Goal: Transaction & Acquisition: Purchase product/service

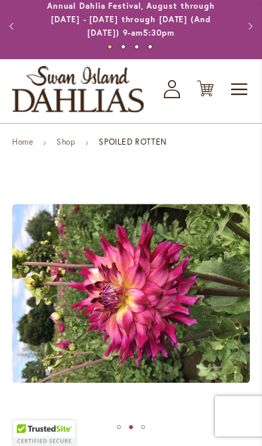
scroll to position [19, 0]
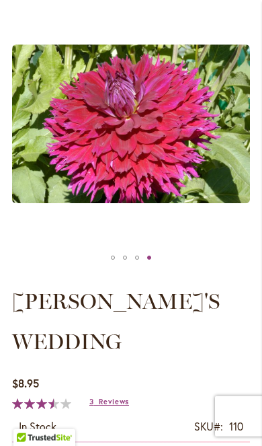
click at [114, 407] on span "Reviews" at bounding box center [114, 401] width 30 height 9
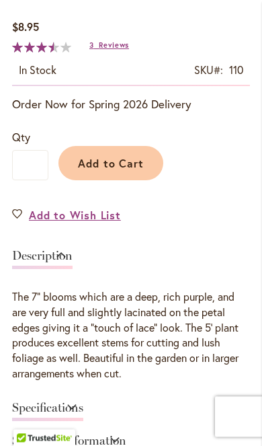
scroll to position [561, 0]
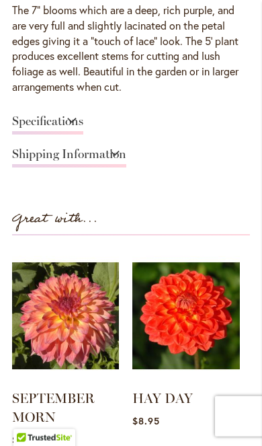
click at [48, 115] on link "Specifications" at bounding box center [47, 125] width 71 height 20
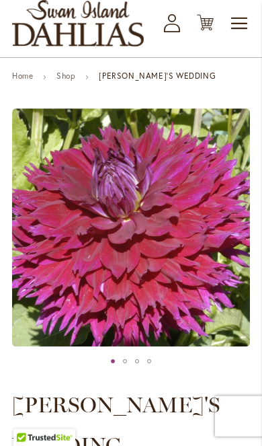
scroll to position [100, 0]
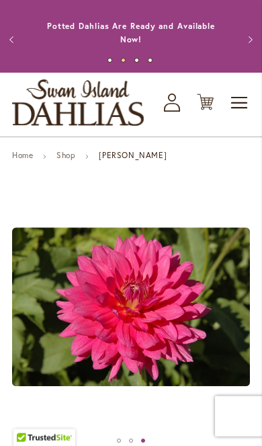
scroll to position [8, 0]
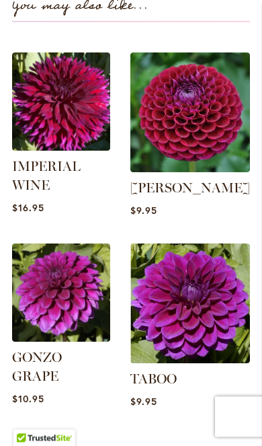
scroll to position [1339, 0]
click at [79, 52] on img at bounding box center [61, 101] width 98 height 98
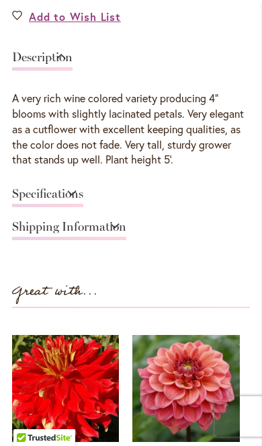
scroll to position [721, 0]
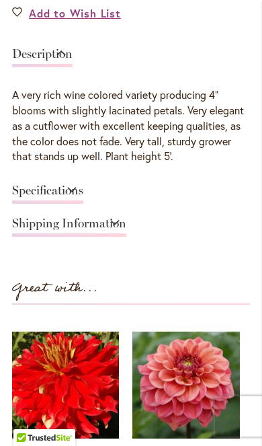
click at [83, 187] on link "Specifications" at bounding box center [47, 194] width 71 height 20
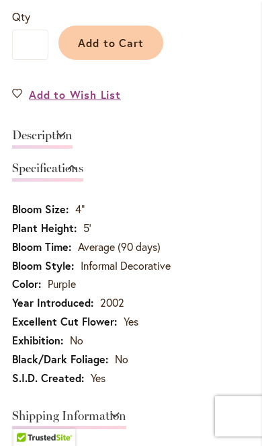
scroll to position [639, 0]
click at [73, 133] on link "Description" at bounding box center [42, 139] width 61 height 20
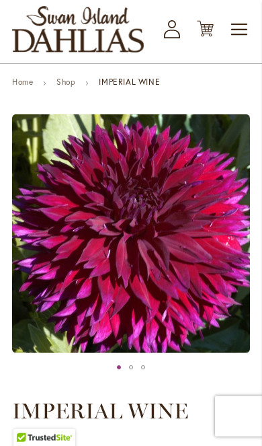
scroll to position [94, 0]
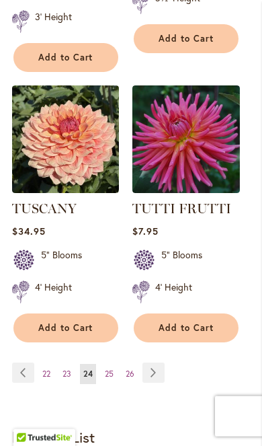
scroll to position [2510, 0]
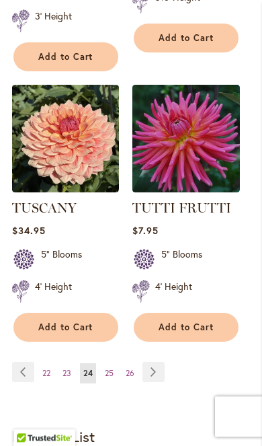
click at [148, 364] on link "Page Next" at bounding box center [154, 372] width 22 height 20
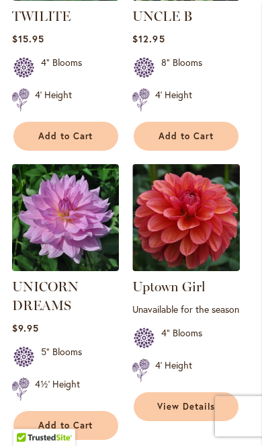
scroll to position [736, 0]
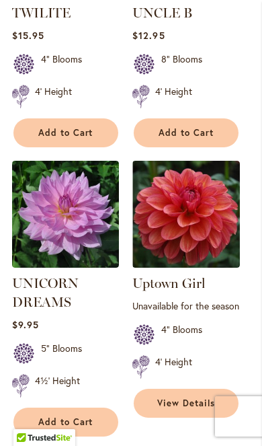
click at [84, 417] on span "Add to Cart" at bounding box center [65, 422] width 55 height 11
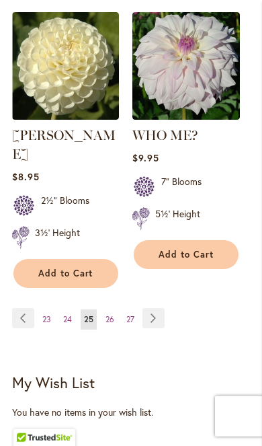
scroll to position [2634, 0]
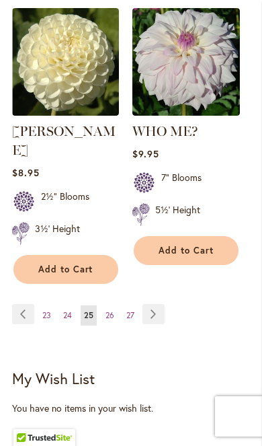
click at [137, 306] on link "Page 27" at bounding box center [130, 316] width 15 height 20
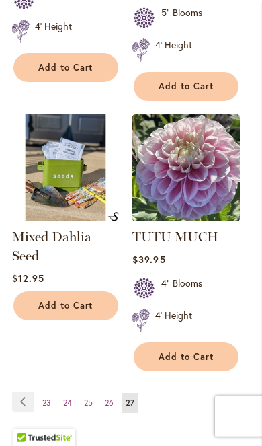
scroll to position [807, 0]
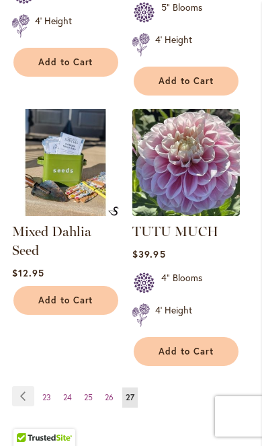
click at [114, 395] on span "26" at bounding box center [109, 397] width 9 height 10
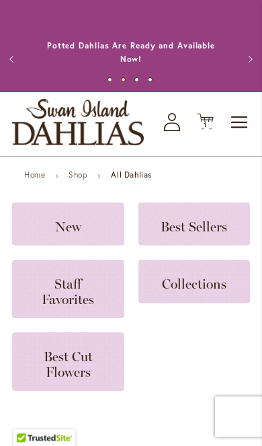
scroll to position [1, 0]
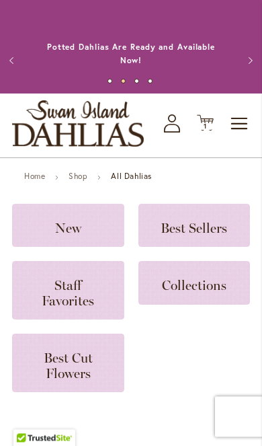
click at [206, 120] on icon "Cart .cls-1 { fill: #231f20; }" at bounding box center [205, 122] width 17 height 17
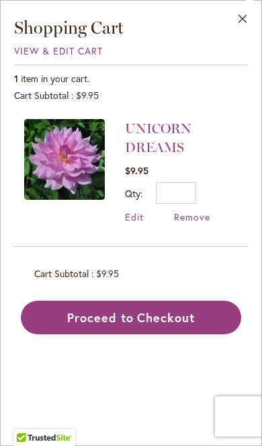
click at [246, 15] on button "Close" at bounding box center [243, 22] width 37 height 42
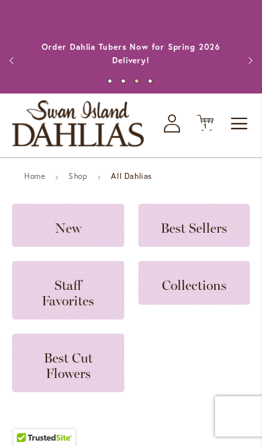
click at [207, 120] on icon "Cart .cls-1 { fill: #231f20; }" at bounding box center [205, 122] width 17 height 17
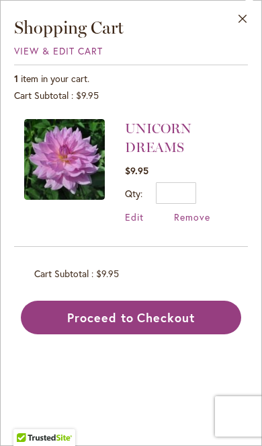
click at [46, 51] on span "View & Edit Cart" at bounding box center [58, 50] width 89 height 13
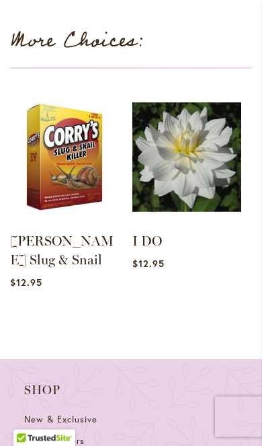
scroll to position [866, 0]
click at [215, 205] on img at bounding box center [187, 157] width 109 height 137
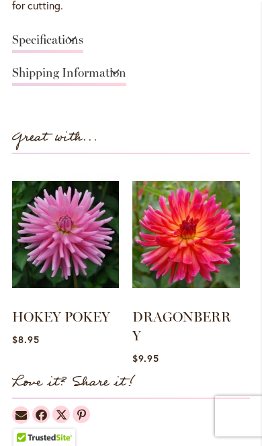
scroll to position [889, 0]
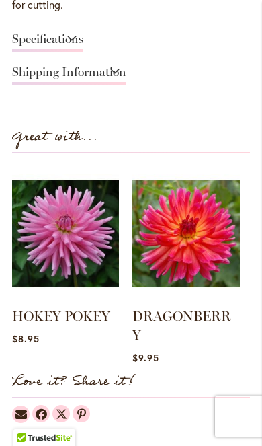
click at [205, 223] on img at bounding box center [186, 234] width 107 height 134
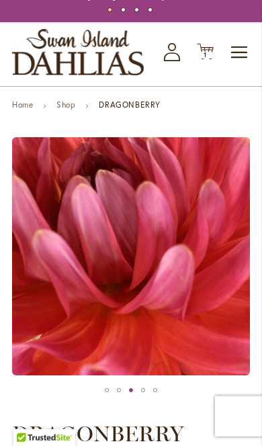
scroll to position [73, 0]
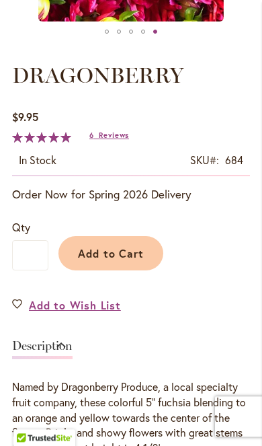
click at [128, 246] on span "Add to Cart" at bounding box center [111, 253] width 67 height 14
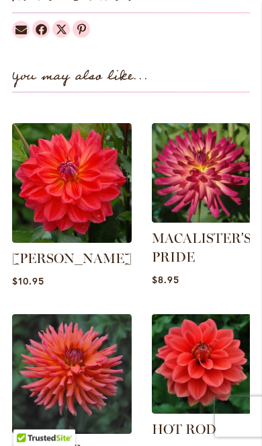
scroll to position [1306, 0]
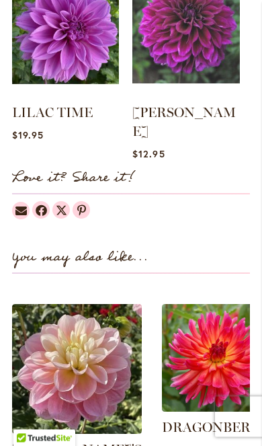
scroll to position [1092, 0]
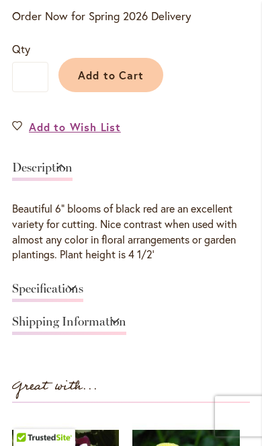
scroll to position [650, 0]
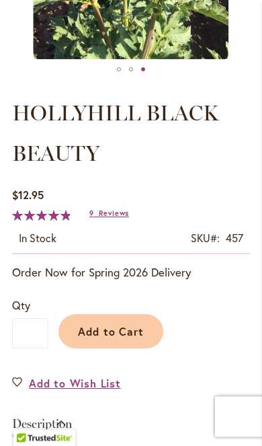
click at [123, 327] on span "Add to Cart" at bounding box center [111, 331] width 67 height 14
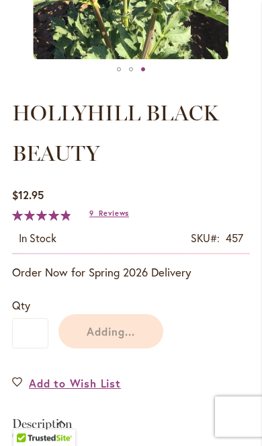
scroll to position [392, 0]
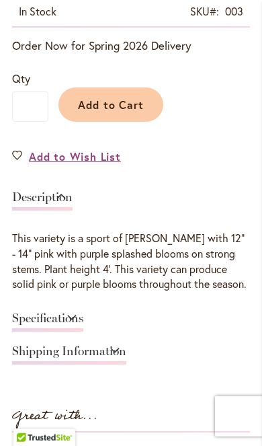
scroll to position [582, 0]
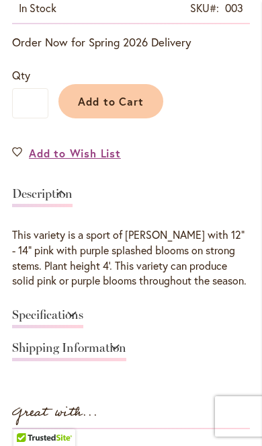
click at [83, 315] on link "Specifications" at bounding box center [47, 319] width 71 height 20
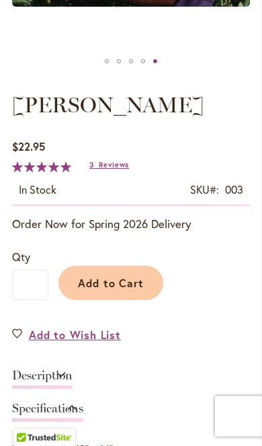
scroll to position [401, 0]
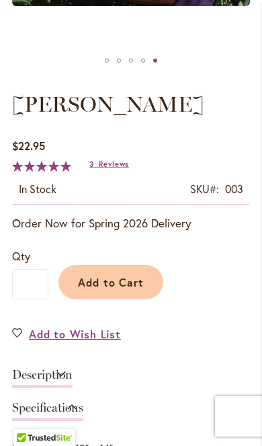
click at [131, 281] on span "Add to Cart" at bounding box center [111, 282] width 67 height 14
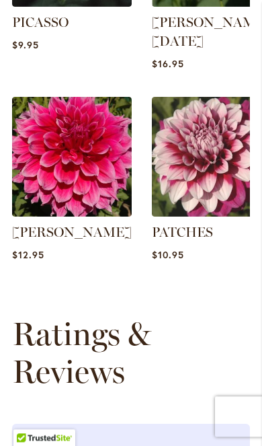
scroll to position [1619, 0]
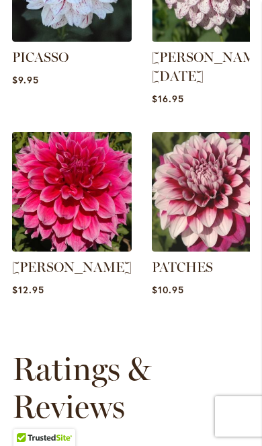
click at [86, 180] on img at bounding box center [72, 192] width 120 height 120
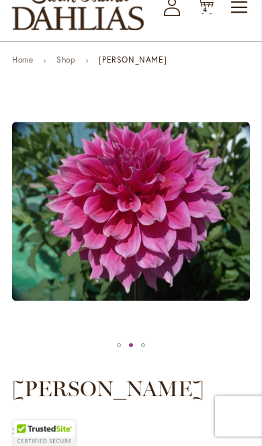
scroll to position [113, 0]
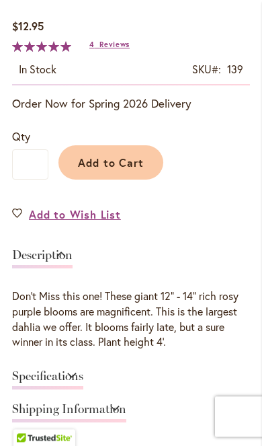
click at [133, 165] on span "Add to Cart" at bounding box center [111, 162] width 67 height 14
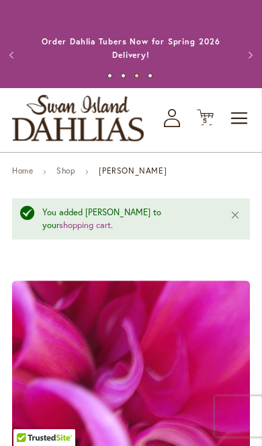
scroll to position [4, 0]
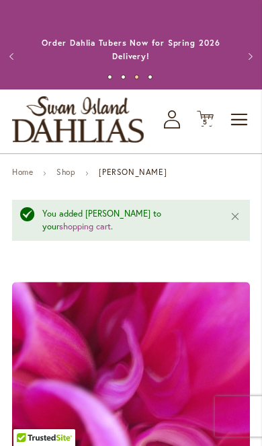
click at [203, 111] on icon "Cart .cls-1 { fill: #231f20; }" at bounding box center [205, 118] width 17 height 17
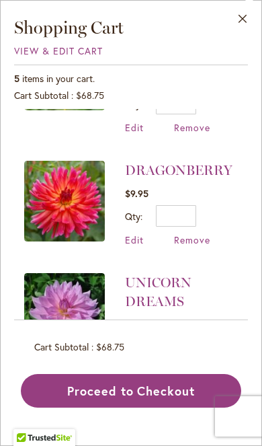
scroll to position [314, 0]
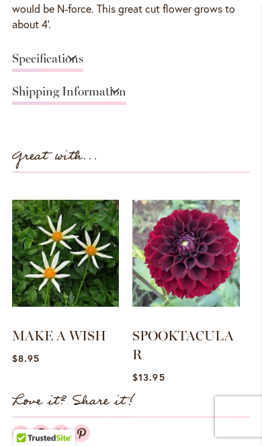
scroll to position [870, 0]
click at [222, 280] on img at bounding box center [186, 253] width 107 height 134
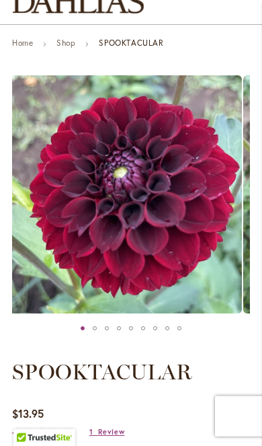
scroll to position [134, 0]
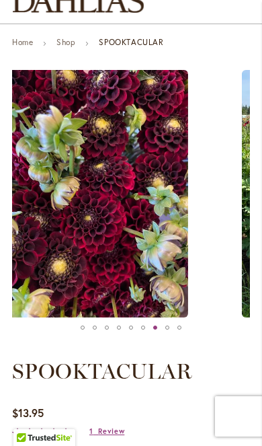
click at [67, 171] on img "Spooktacular" at bounding box center [96, 194] width 186 height 248
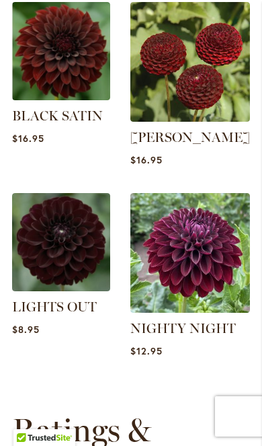
scroll to position [1471, 0]
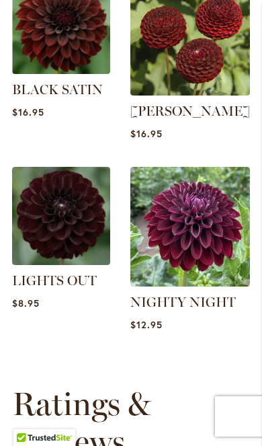
click at [58, 207] on img at bounding box center [61, 216] width 98 height 98
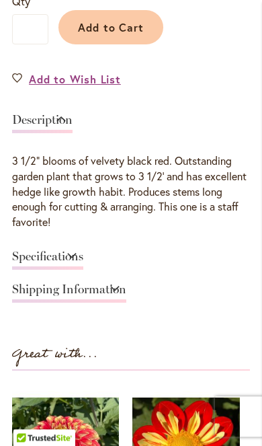
scroll to position [656, 0]
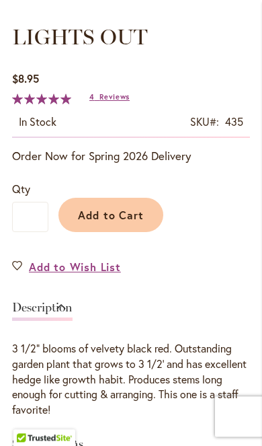
click at [110, 219] on span "Add to Cart" at bounding box center [111, 215] width 67 height 14
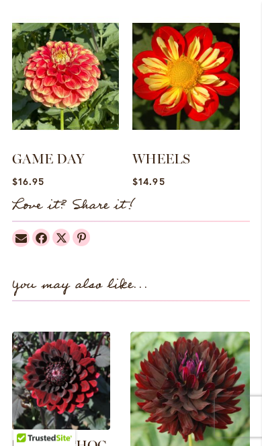
scroll to position [1066, 0]
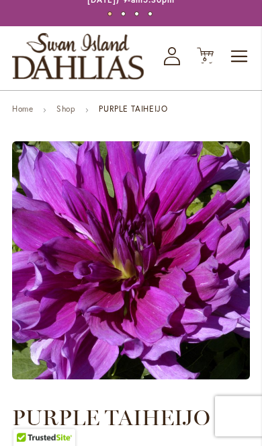
scroll to position [83, 0]
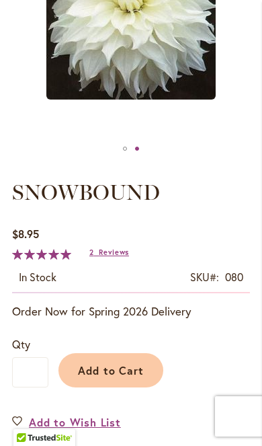
scroll to position [313, 0]
click at [139, 363] on span "Add to Cart" at bounding box center [111, 370] width 67 height 14
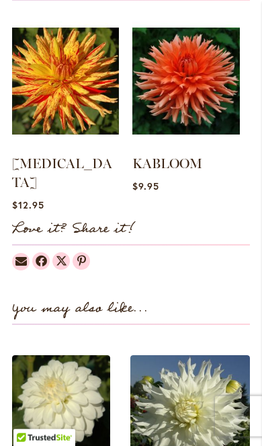
scroll to position [1106, 0]
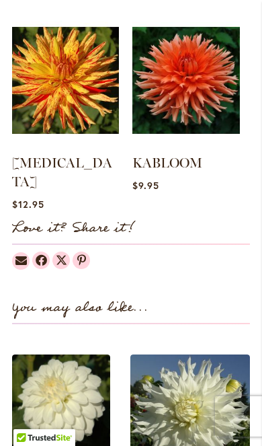
click at [197, 102] on img at bounding box center [186, 80] width 107 height 134
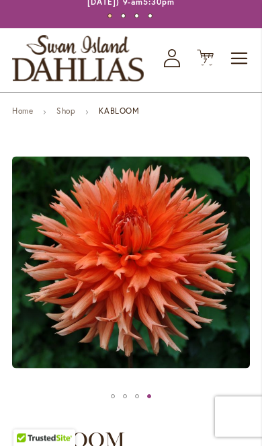
scroll to position [65, 0]
click at [236, 61] on span "Toggle Nav" at bounding box center [240, 58] width 20 height 27
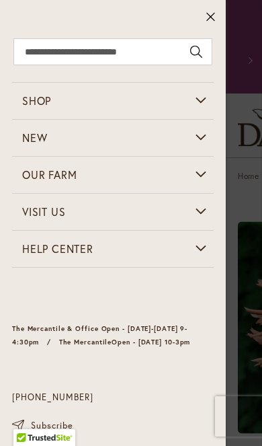
scroll to position [0, 0]
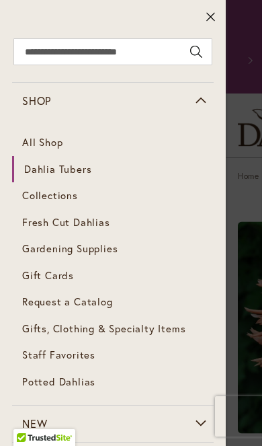
click at [43, 172] on span "Dahlia Tubers" at bounding box center [57, 168] width 67 height 13
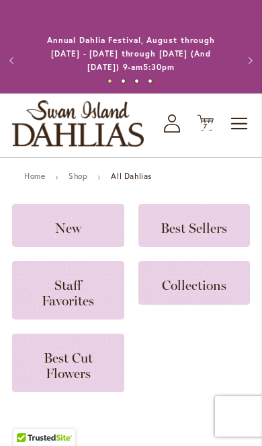
click at [91, 293] on span "Staff Favorites" at bounding box center [68, 292] width 52 height 31
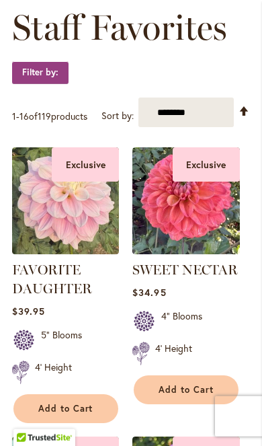
scroll to position [238, 0]
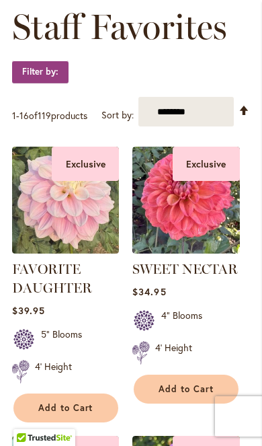
click at [209, 112] on select "**********" at bounding box center [187, 112] width 96 height 30
select select "*****"
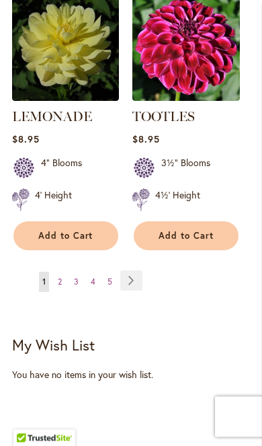
scroll to position [2422, 0]
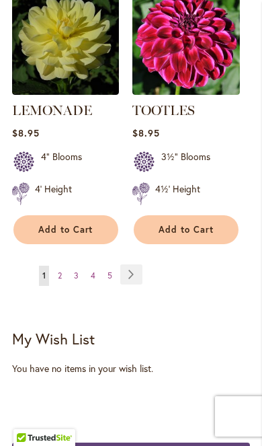
click at [145, 265] on ul "You're currently reading page 1 Page 2 Page 3 Page 4 Page 5 Page Next" at bounding box center [80, 276] width 136 height 22
click at [140, 265] on link "Page Next" at bounding box center [131, 275] width 22 height 20
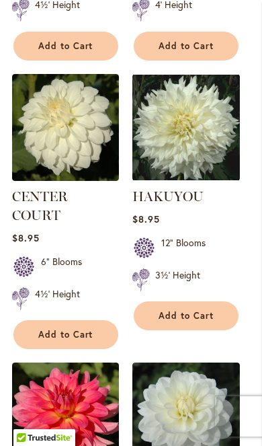
scroll to position [870, 0]
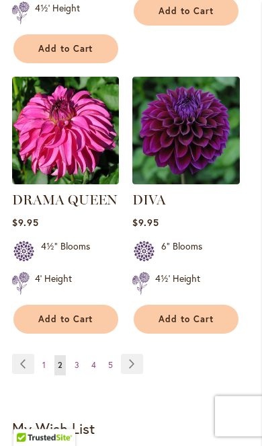
scroll to position [2371, 0]
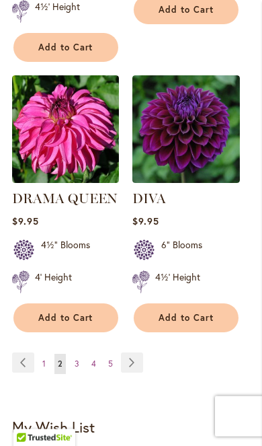
click at [136, 353] on link "Page Next" at bounding box center [132, 363] width 22 height 20
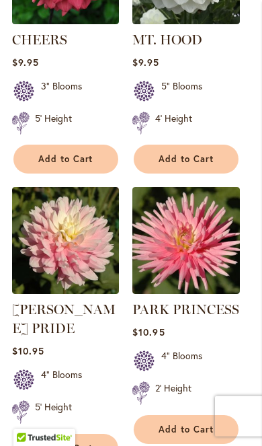
scroll to position [1280, 0]
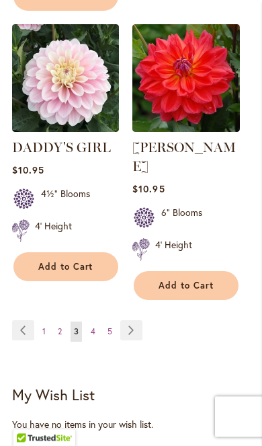
scroll to position [2290, 0]
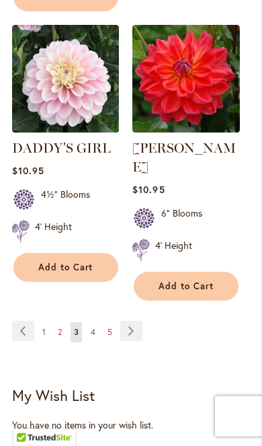
click at [211, 282] on span "Add to Cart" at bounding box center [186, 286] width 55 height 11
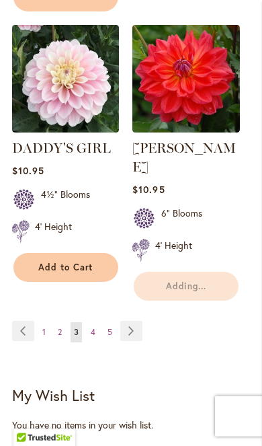
scroll to position [2290, 0]
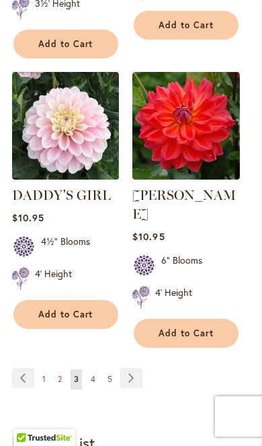
click at [94, 374] on span "4" at bounding box center [93, 379] width 5 height 10
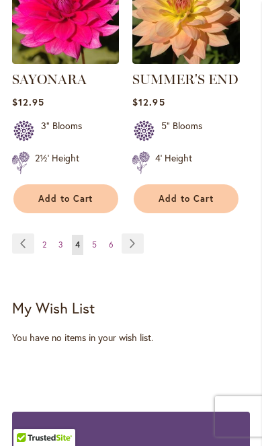
scroll to position [2450, 0]
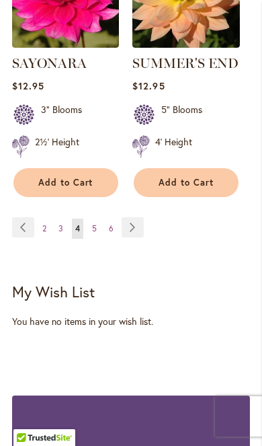
click at [136, 217] on link "Page Next" at bounding box center [133, 227] width 22 height 20
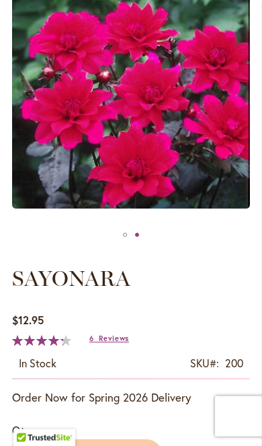
scroll to position [227, 0]
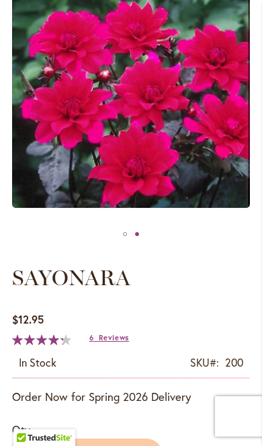
click at [200, 183] on div "Product Images" at bounding box center [131, 100] width 238 height 248
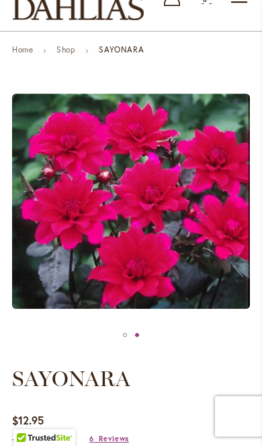
scroll to position [129, 0]
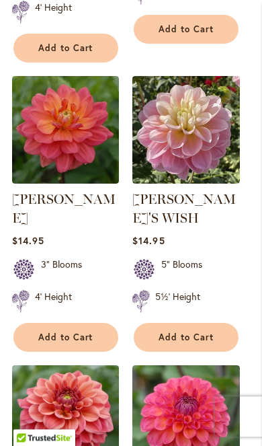
scroll to position [1175, 0]
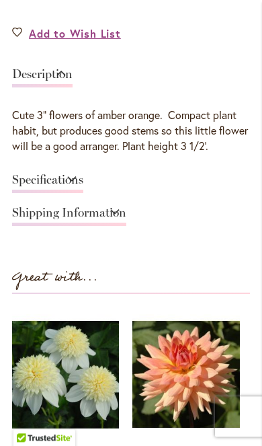
scroll to position [701, 0]
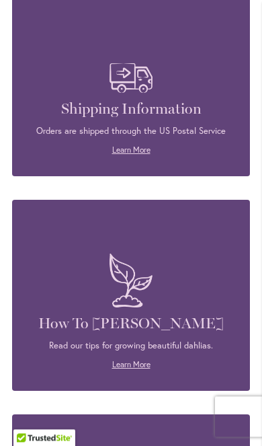
scroll to position [2423, 0]
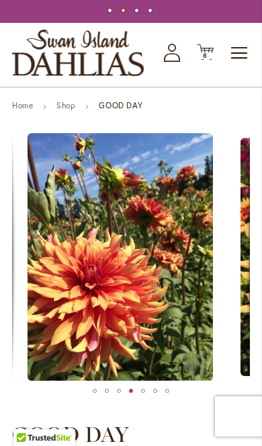
scroll to position [66, 0]
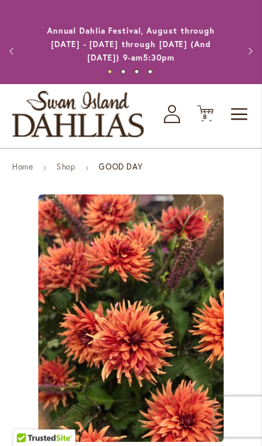
scroll to position [0, 0]
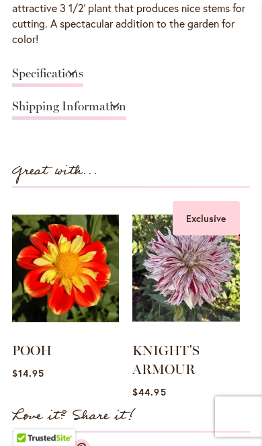
scroll to position [855, 0]
click at [221, 300] on img at bounding box center [186, 268] width 107 height 134
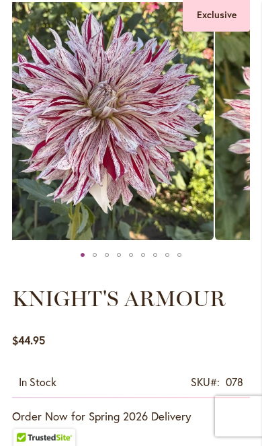
scroll to position [205, 0]
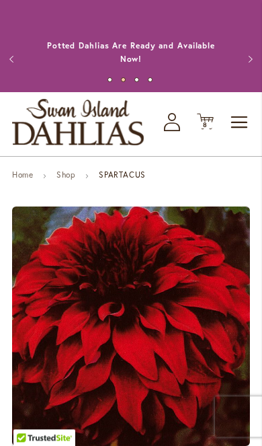
scroll to position [1, 0]
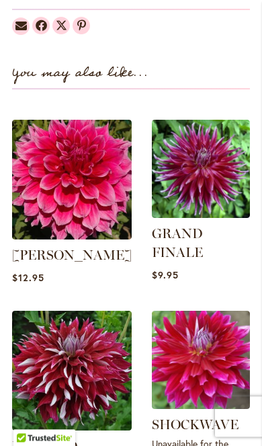
scroll to position [1293, 0]
click at [90, 155] on img at bounding box center [72, 180] width 120 height 120
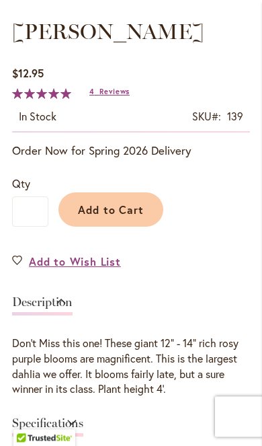
scroll to position [507, 0]
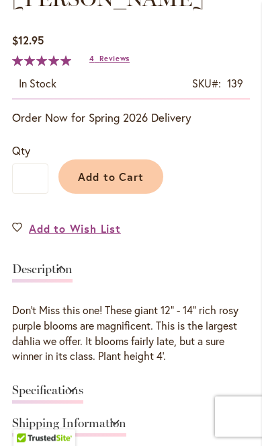
click at [139, 179] on span "Add to Cart" at bounding box center [111, 177] width 67 height 14
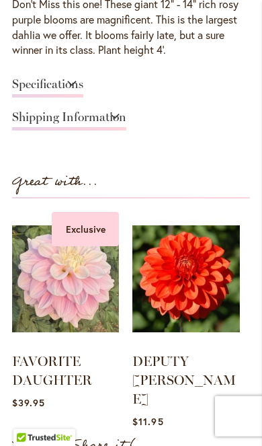
scroll to position [862, 0]
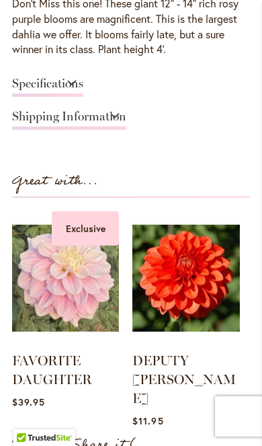
click at [212, 297] on img at bounding box center [186, 278] width 107 height 134
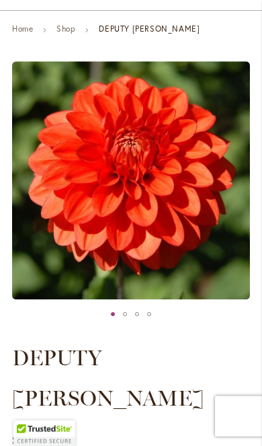
scroll to position [148, 0]
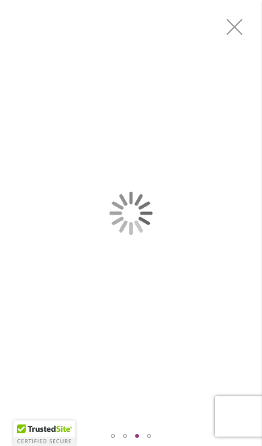
scroll to position [22, 0]
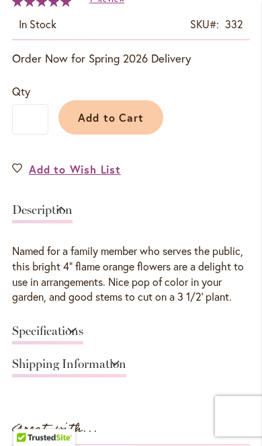
scroll to position [607, 0]
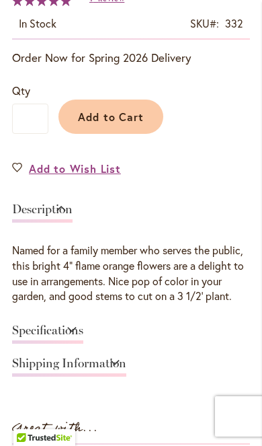
click at [116, 110] on span "Add to Cart" at bounding box center [111, 117] width 67 height 14
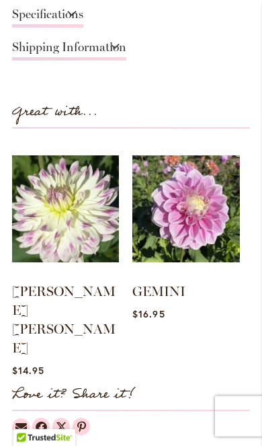
scroll to position [972, 0]
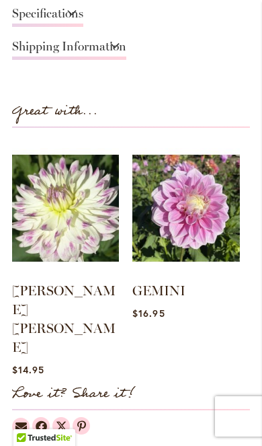
click at [213, 193] on img at bounding box center [186, 208] width 107 height 134
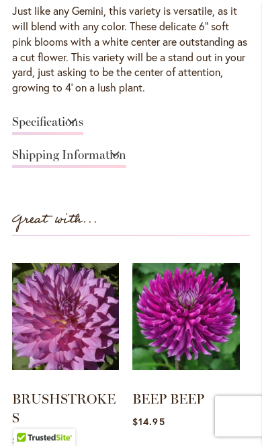
scroll to position [825, 0]
click at [218, 296] on img at bounding box center [186, 317] width 107 height 134
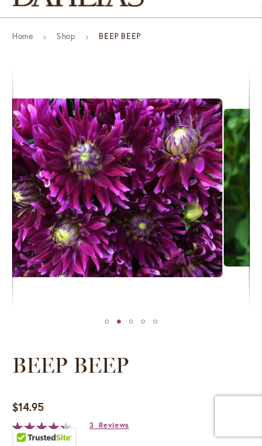
scroll to position [141, 0]
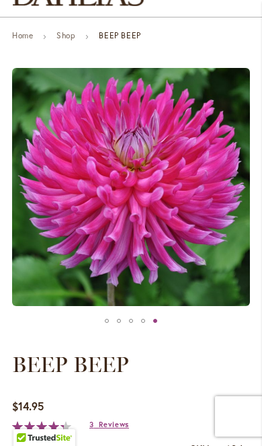
click at [220, 287] on img "BEEP BEEP" at bounding box center [131, 187] width 238 height 238
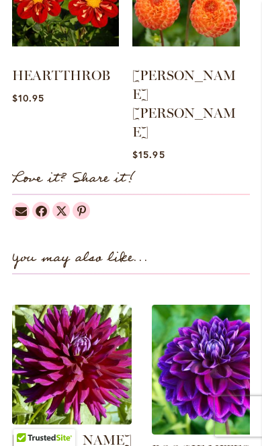
scroll to position [1109, 0]
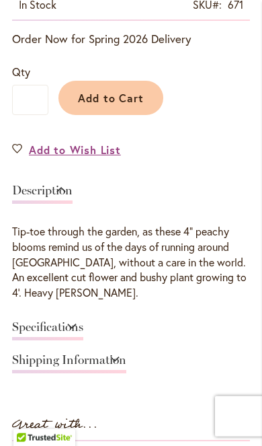
scroll to position [586, 0]
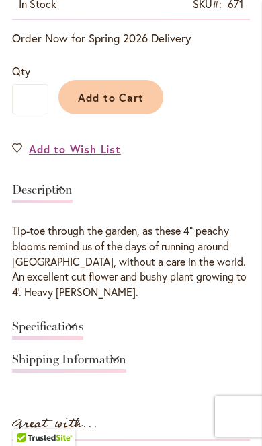
click at [83, 320] on link "Specifications" at bounding box center [47, 330] width 71 height 20
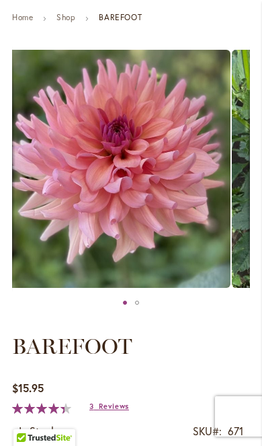
scroll to position [155, 0]
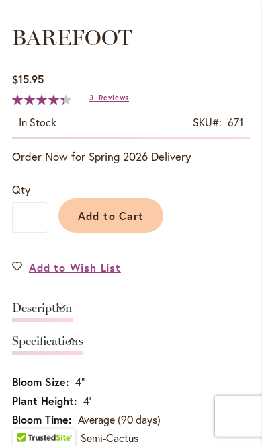
click at [141, 209] on span "Add to Cart" at bounding box center [111, 216] width 67 height 14
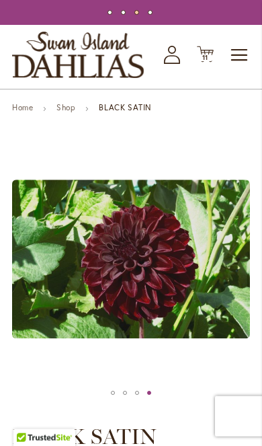
scroll to position [44, 0]
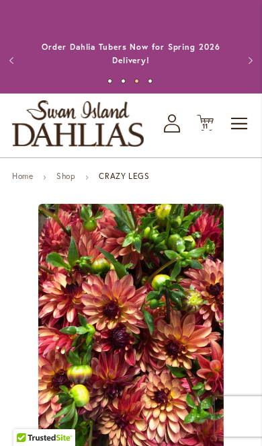
click at [242, 131] on span "Toggle Nav" at bounding box center [240, 123] width 20 height 27
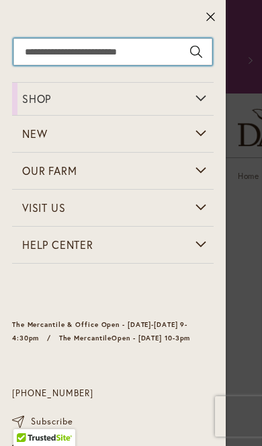
click at [94, 50] on input "Search" at bounding box center [112, 51] width 199 height 27
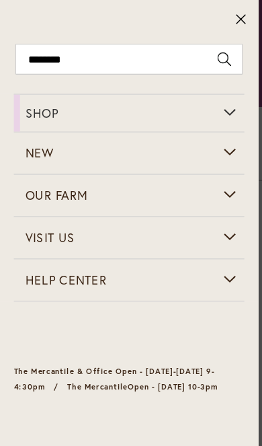
click at [199, 55] on button "Search" at bounding box center [196, 51] width 12 height 27
type input "********"
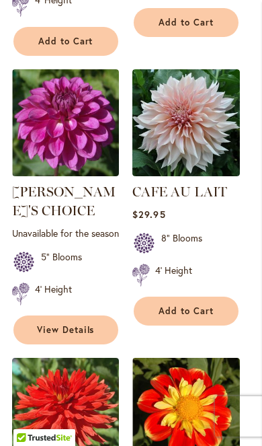
scroll to position [2229, 0]
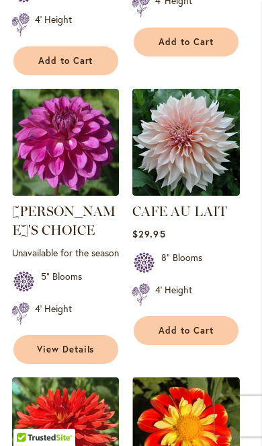
click at [213, 203] on link "CAFE AU LAIT" at bounding box center [180, 211] width 95 height 16
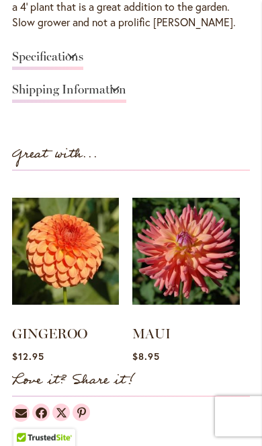
scroll to position [873, 0]
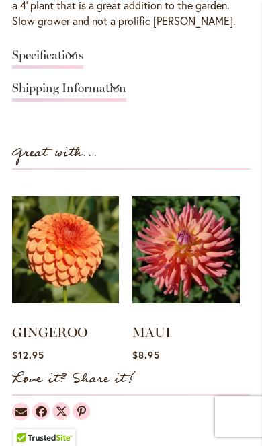
click at [219, 265] on img at bounding box center [186, 250] width 107 height 134
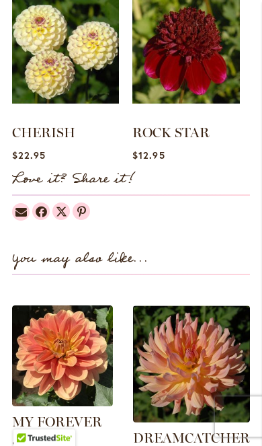
scroll to position [1057, 0]
click at [166, 44] on img at bounding box center [186, 50] width 107 height 134
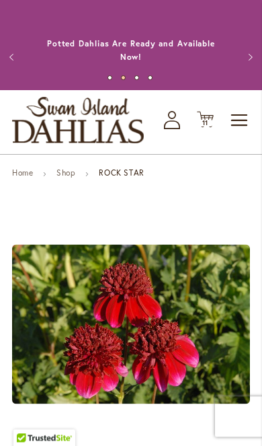
scroll to position [1, 0]
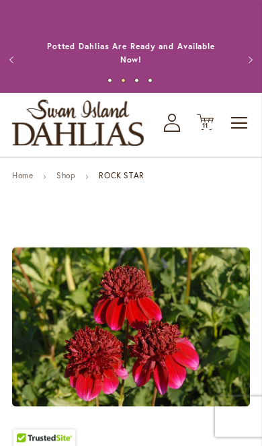
click at [240, 131] on span "Toggle Nav" at bounding box center [240, 123] width 20 height 27
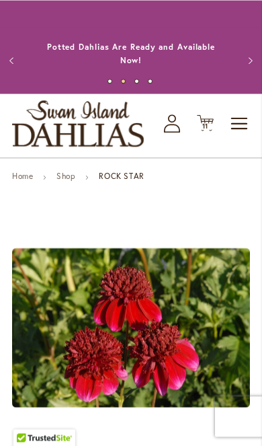
scroll to position [0, 0]
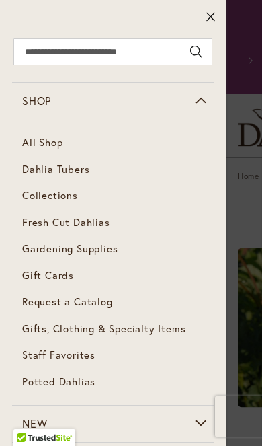
click at [106, 251] on span "Gardening Supplies" at bounding box center [70, 248] width 96 height 13
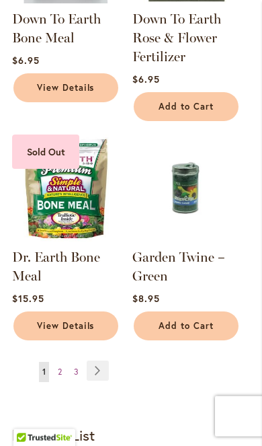
scroll to position [1989, 0]
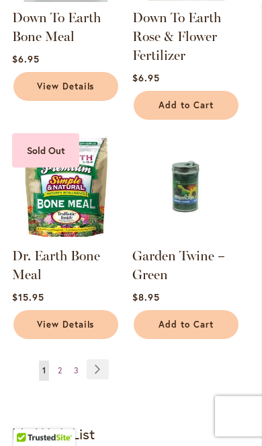
click at [109, 359] on link "Page Next" at bounding box center [98, 369] width 22 height 20
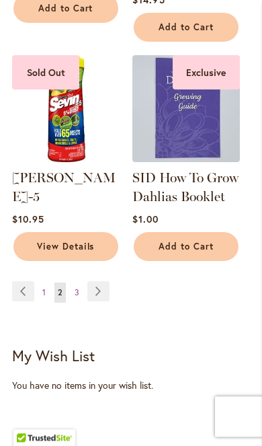
scroll to position [2055, 0]
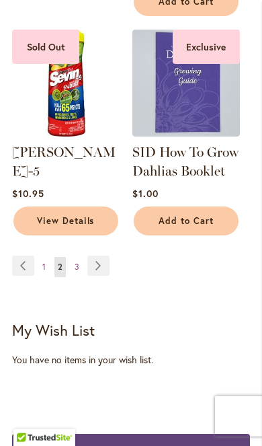
click at [107, 256] on link "Page Next" at bounding box center [98, 266] width 22 height 20
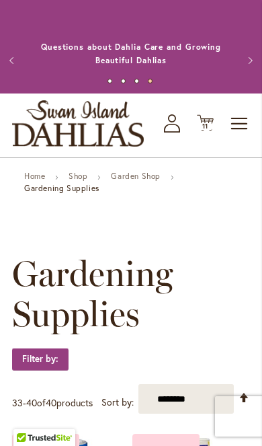
click at [239, 118] on span "Toggle Nav" at bounding box center [240, 123] width 20 height 27
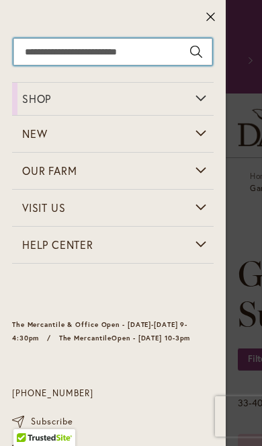
click at [153, 58] on input "Search" at bounding box center [112, 51] width 199 height 27
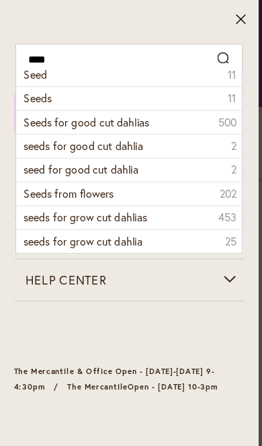
click at [98, 92] on li "Seeds 11" at bounding box center [113, 85] width 198 height 21
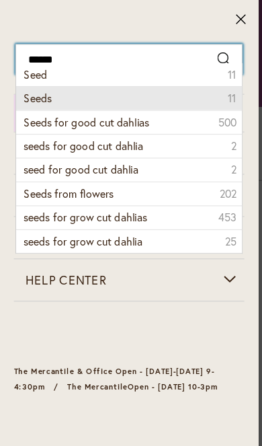
type input "*****"
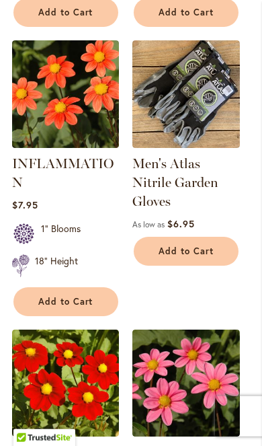
scroll to position [693, 0]
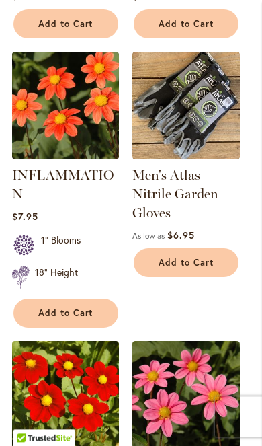
click at [77, 182] on link "INFLAMMATION" at bounding box center [63, 184] width 102 height 35
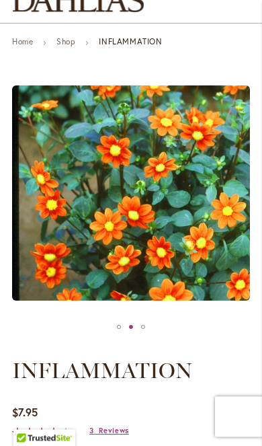
scroll to position [135, 0]
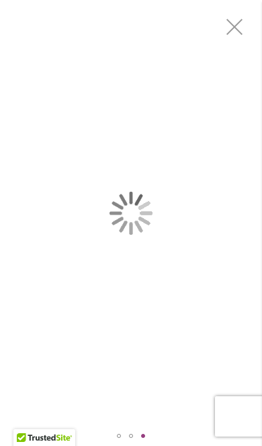
scroll to position [22, 0]
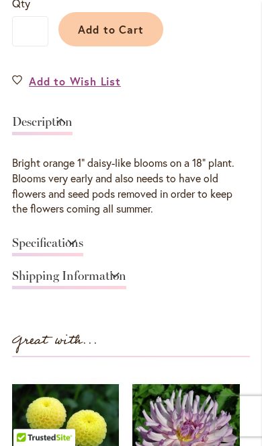
scroll to position [656, 0]
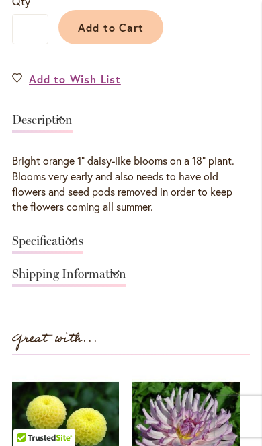
click at [83, 242] on link "Specifications" at bounding box center [47, 245] width 71 height 20
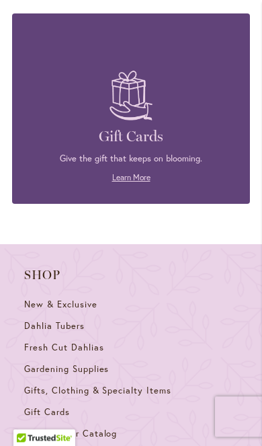
scroll to position [3389, 0]
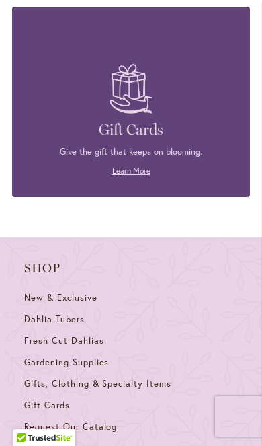
click at [148, 378] on span "Gifts, Clothing & Specialty Items" at bounding box center [97, 383] width 147 height 11
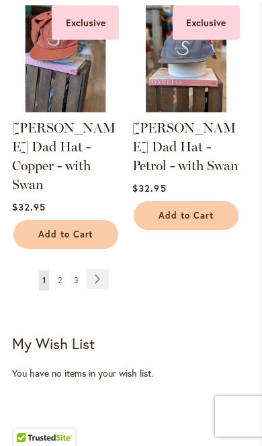
scroll to position [2199, 0]
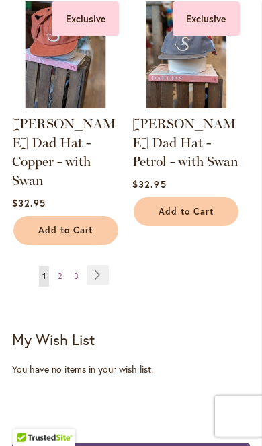
click at [102, 265] on link "Page Next" at bounding box center [98, 275] width 22 height 20
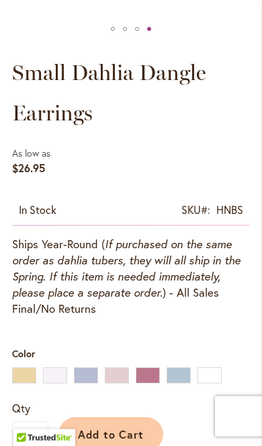
scroll to position [436, 0]
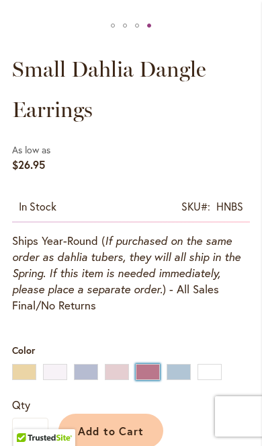
click at [151, 369] on div "Raspberry" at bounding box center [148, 372] width 24 height 16
type input "****"
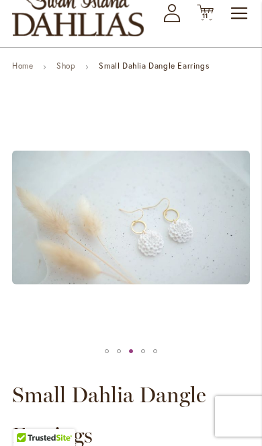
scroll to position [106, 0]
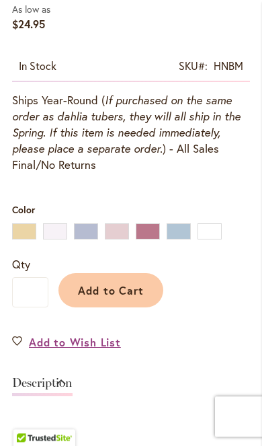
scroll to position [536, 0]
click at [28, 239] on div "Buttercup" at bounding box center [24, 231] width 24 height 16
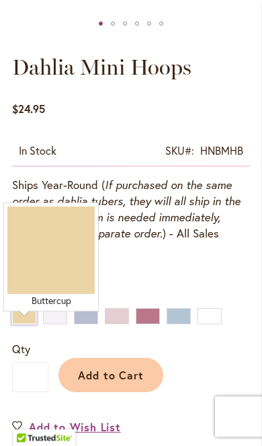
scroll to position [444, 0]
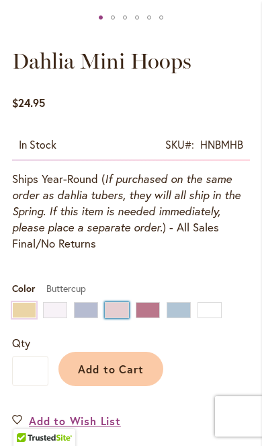
click at [120, 310] on div "Peony" at bounding box center [117, 310] width 24 height 16
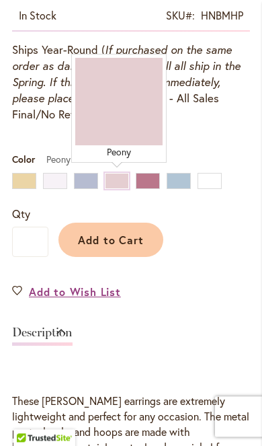
scroll to position [573, 0]
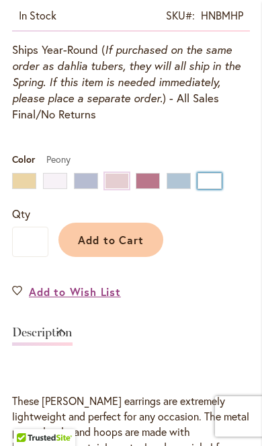
click at [209, 179] on div "White" at bounding box center [210, 181] width 24 height 16
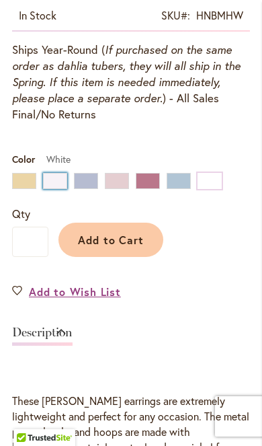
click at [57, 183] on div "Cream" at bounding box center [55, 181] width 24 height 16
type input "****"
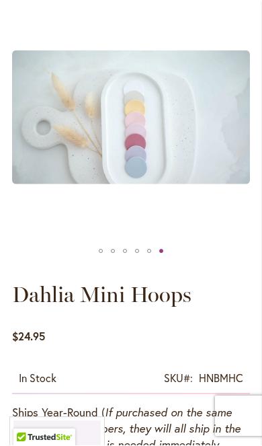
scroll to position [211, 0]
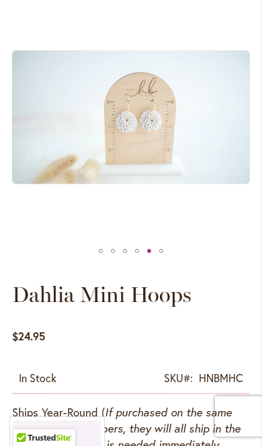
click at [194, 232] on div "Dahlia Mini Hoops" at bounding box center [131, 117] width 238 height 248
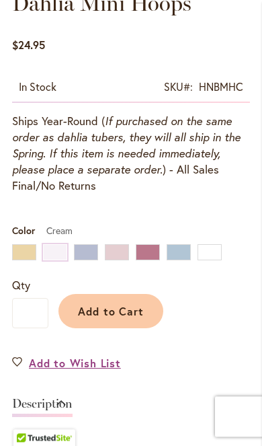
scroll to position [502, 0]
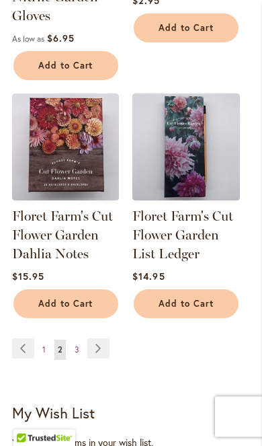
scroll to position [1975, 0]
click at [106, 339] on link "Page Next" at bounding box center [98, 349] width 22 height 20
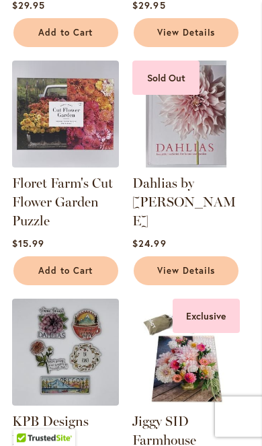
scroll to position [890, 0]
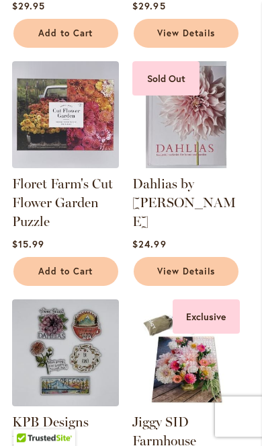
click at [89, 193] on link "Floret Farm's Cut Flower Garden Puzzle" at bounding box center [62, 203] width 101 height 54
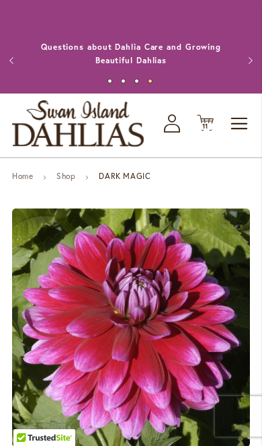
click at [234, 137] on span "Toggle Nav" at bounding box center [240, 123] width 20 height 27
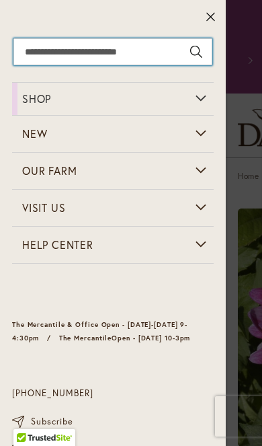
click at [71, 55] on input "Search" at bounding box center [112, 51] width 199 height 27
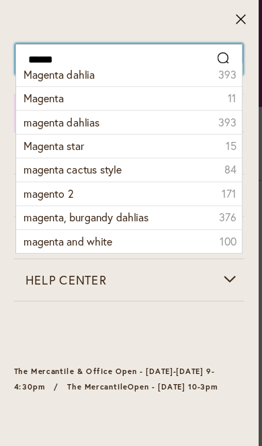
type input "*******"
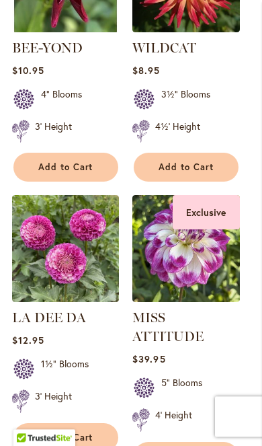
scroll to position [1472, 0]
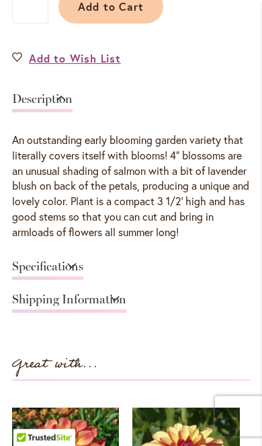
scroll to position [680, 0]
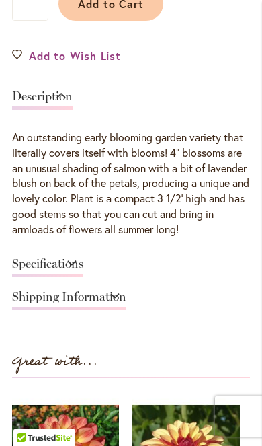
click at [83, 271] on link "Specifications" at bounding box center [47, 268] width 71 height 20
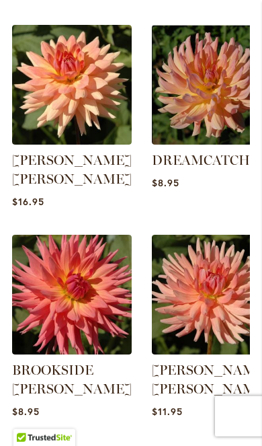
scroll to position [1469, 0]
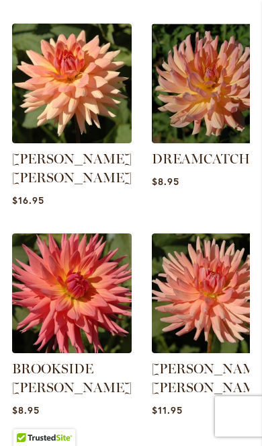
click at [217, 75] on img at bounding box center [212, 84] width 120 height 120
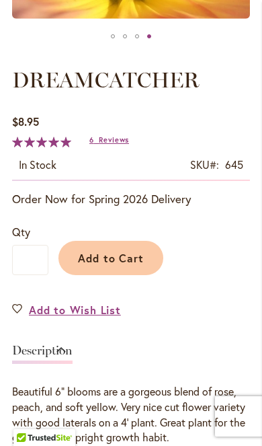
scroll to position [423, 0]
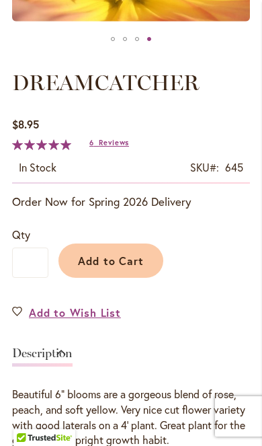
click at [134, 258] on span "Add to Cart" at bounding box center [111, 261] width 67 height 14
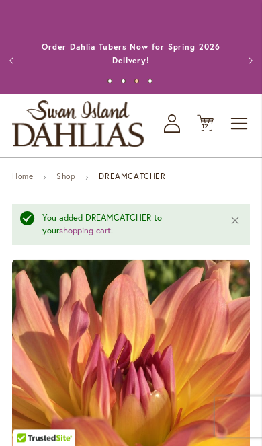
scroll to position [0, 0]
click at [205, 126] on span "12" at bounding box center [206, 126] width 8 height 9
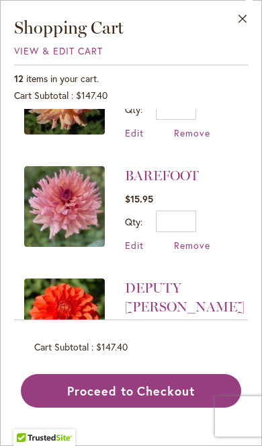
scroll to position [67, 0]
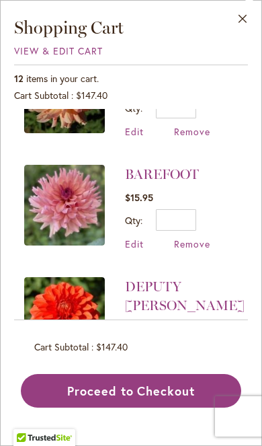
click at [201, 250] on span "Remove" at bounding box center [192, 244] width 36 height 13
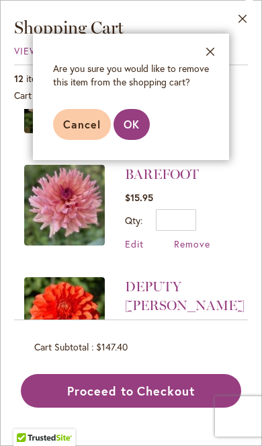
click at [137, 130] on span "OK" at bounding box center [132, 124] width 16 height 14
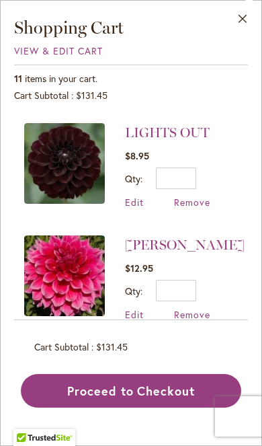
scroll to position [465, 0]
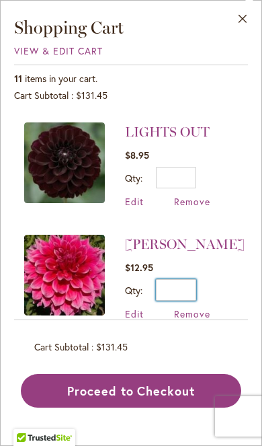
click at [187, 287] on input "*" at bounding box center [176, 290] width 40 height 22
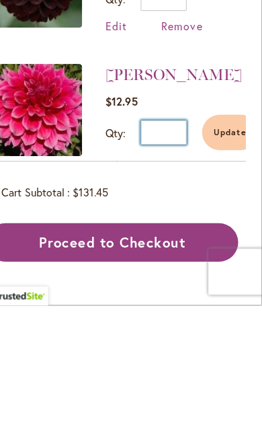
type input "*"
click at [220, 290] on span "Update" at bounding box center [234, 294] width 29 height 9
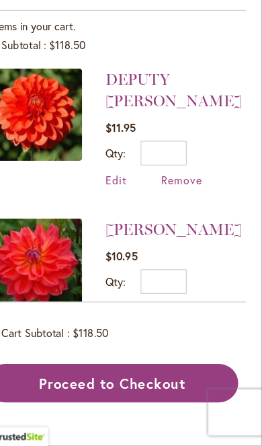
scroll to position [112, 0]
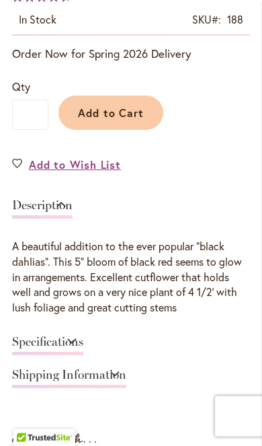
scroll to position [571, 0]
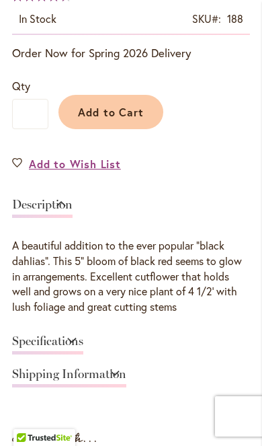
click at [133, 113] on span "Add to Cart" at bounding box center [111, 112] width 67 height 14
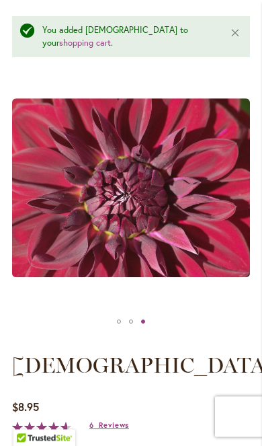
scroll to position [182, 0]
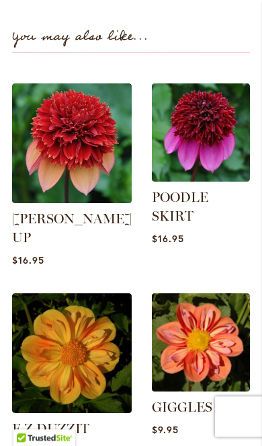
scroll to position [1329, 0]
click at [221, 304] on img at bounding box center [201, 342] width 98 height 98
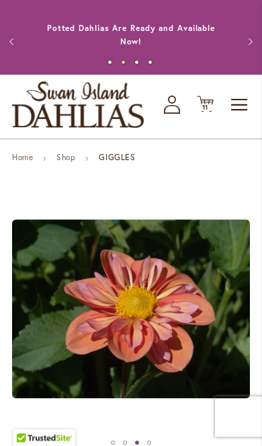
scroll to position [17, 0]
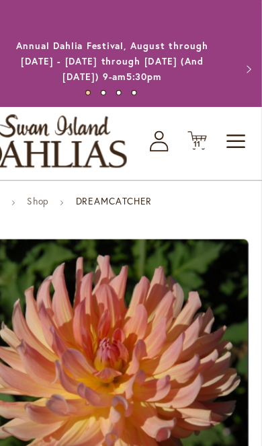
click at [203, 122] on span "11" at bounding box center [206, 126] width 7 height 9
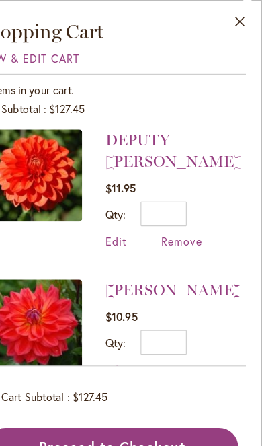
scroll to position [232, 0]
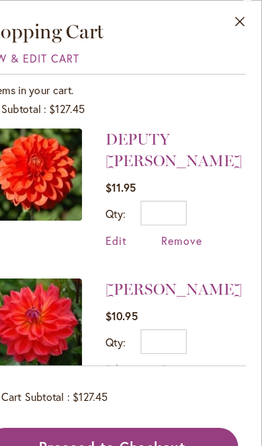
click at [174, 213] on span "Remove" at bounding box center [192, 210] width 36 height 13
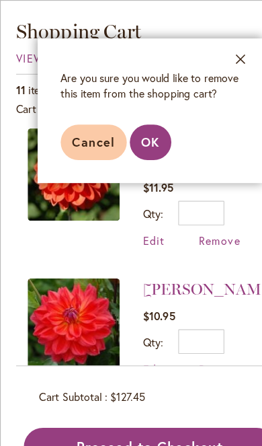
click at [132, 125] on span "OK" at bounding box center [132, 124] width 16 height 14
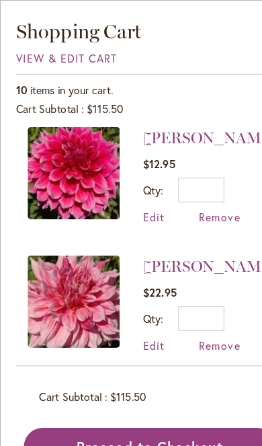
scroll to position [567, 0]
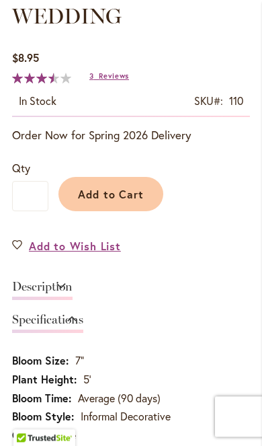
scroll to position [532, 0]
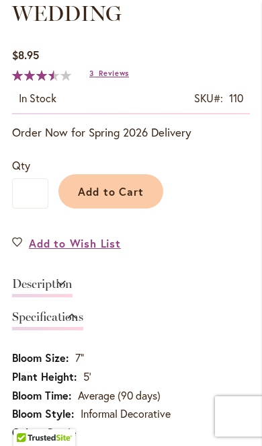
click at [73, 286] on link "Description" at bounding box center [42, 288] width 61 height 20
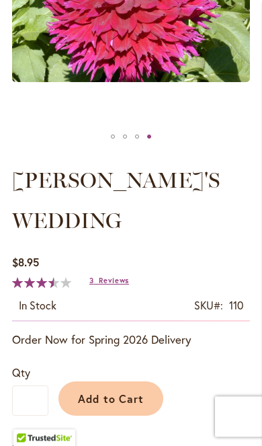
click at [110, 285] on span "Reviews" at bounding box center [114, 280] width 30 height 9
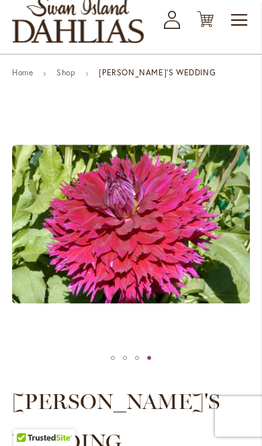
scroll to position [0, 0]
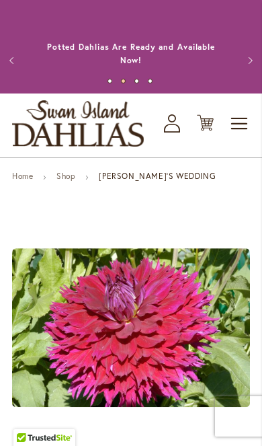
click at [234, 122] on span "Toggle Nav" at bounding box center [240, 123] width 20 height 27
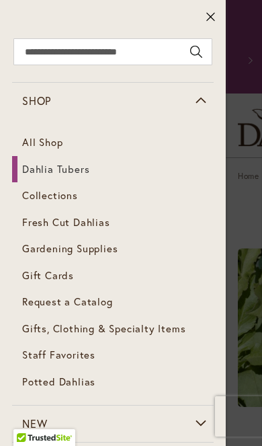
click at [65, 197] on span "Collections" at bounding box center [50, 194] width 56 height 13
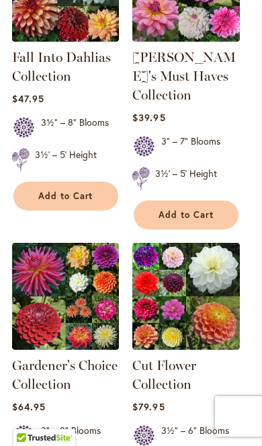
scroll to position [737, 0]
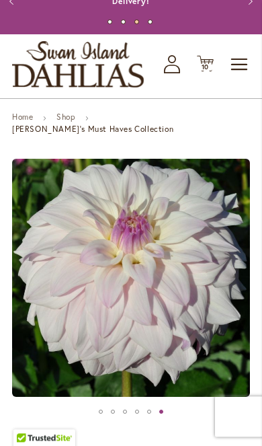
scroll to position [59, 0]
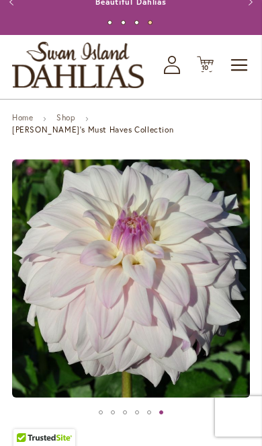
click at [237, 65] on span "Toggle Nav" at bounding box center [240, 65] width 20 height 27
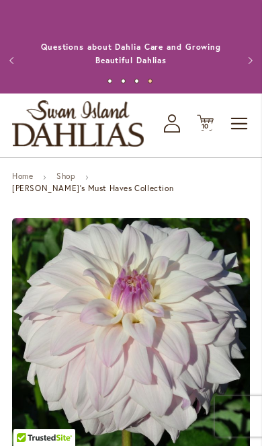
scroll to position [0, 0]
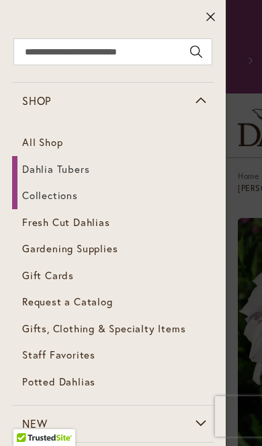
click at [72, 172] on span "Dahlia Tubers" at bounding box center [55, 168] width 67 height 13
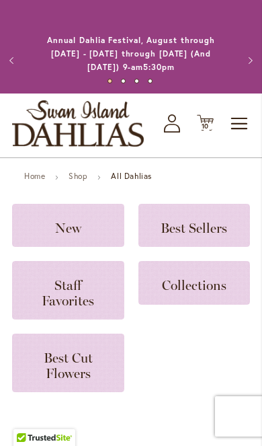
click at [64, 293] on span "Staff Favorites" at bounding box center [68, 292] width 52 height 31
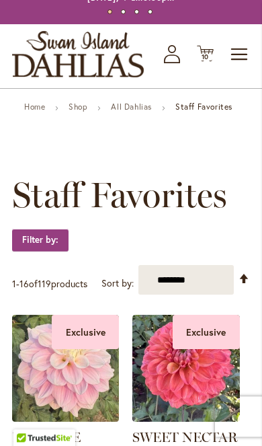
scroll to position [76, 0]
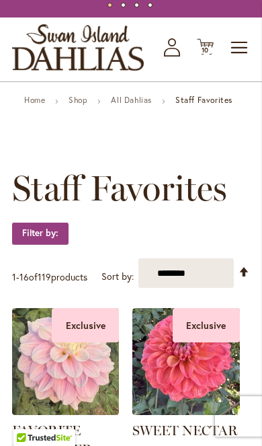
click at [201, 275] on select "**********" at bounding box center [187, 273] width 96 height 30
select select "****"
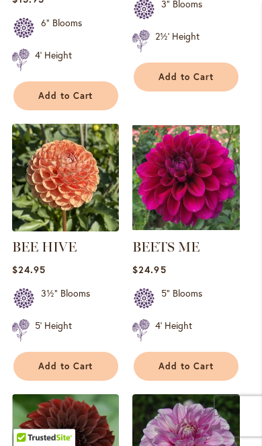
scroll to position [1127, 0]
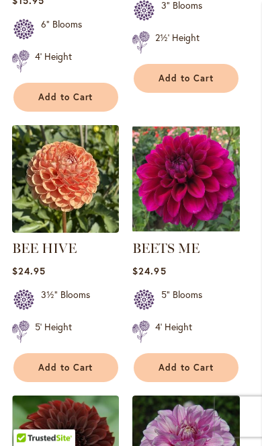
click at [213, 195] on img at bounding box center [186, 178] width 107 height 107
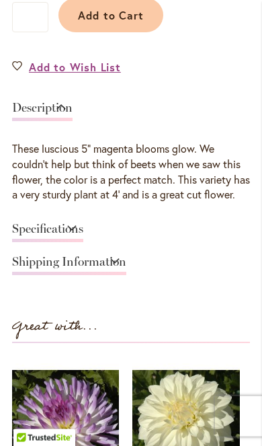
scroll to position [650, 0]
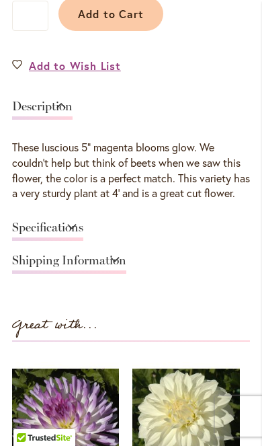
click at [83, 240] on link "Specifications" at bounding box center [47, 231] width 71 height 20
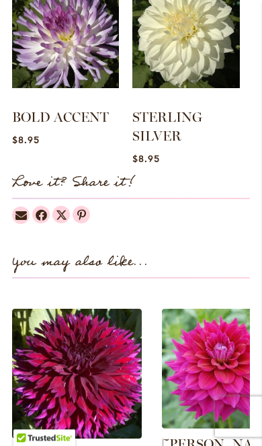
scroll to position [1161, 0]
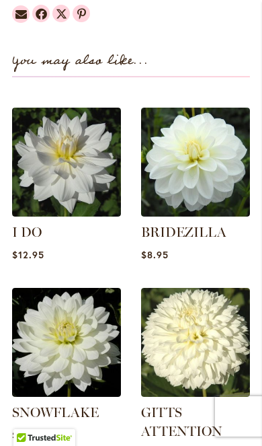
scroll to position [1280, 0]
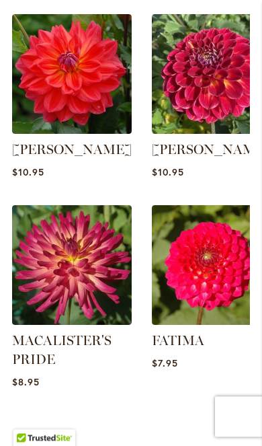
scroll to position [1352, 0]
click at [81, 238] on img at bounding box center [72, 265] width 120 height 120
